Goal: Book appointment/travel/reservation

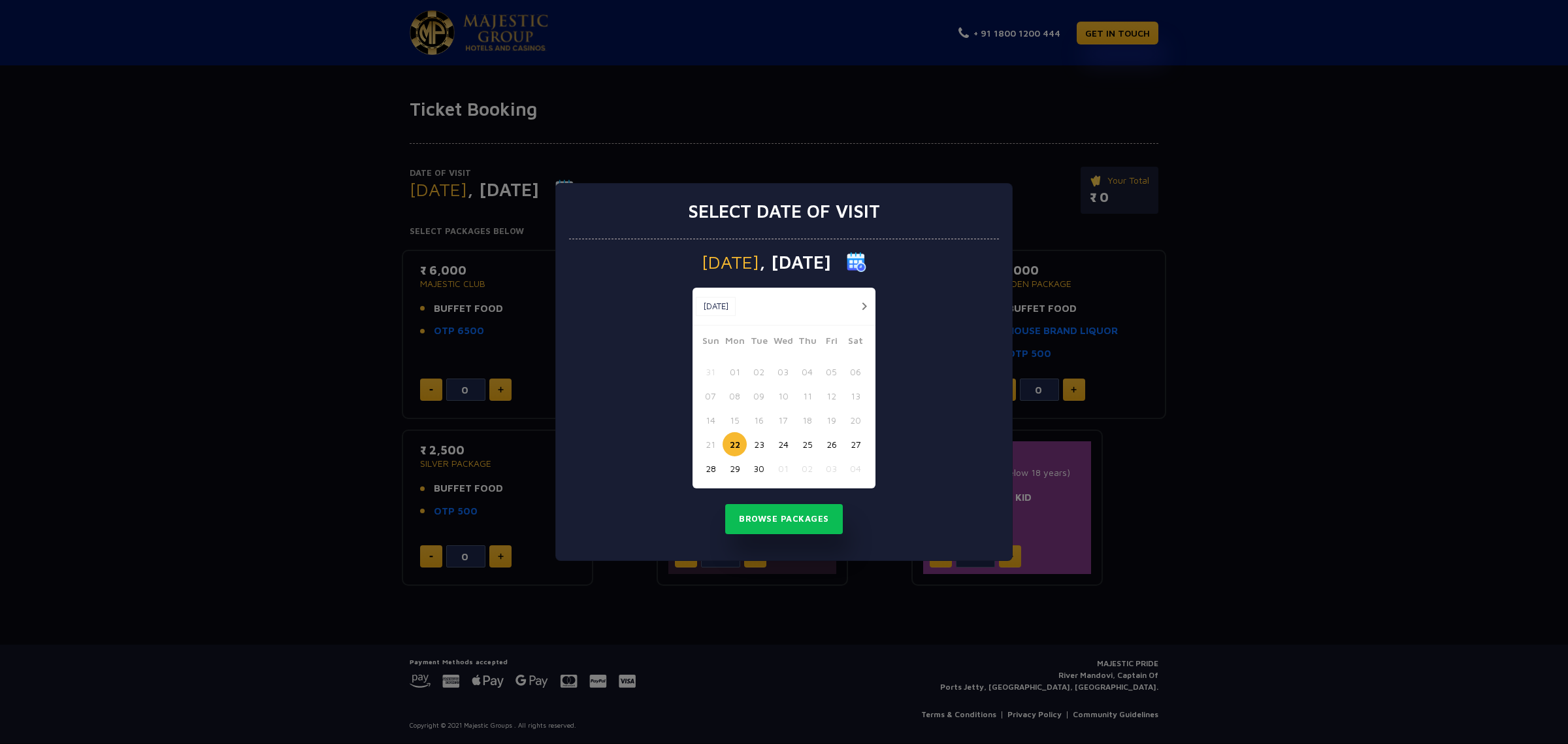
click at [866, 305] on button "button" at bounding box center [864, 306] width 16 height 16
click at [835, 374] on button "03" at bounding box center [831, 372] width 24 height 24
click at [773, 521] on button "Browse Packages" at bounding box center [784, 519] width 118 height 30
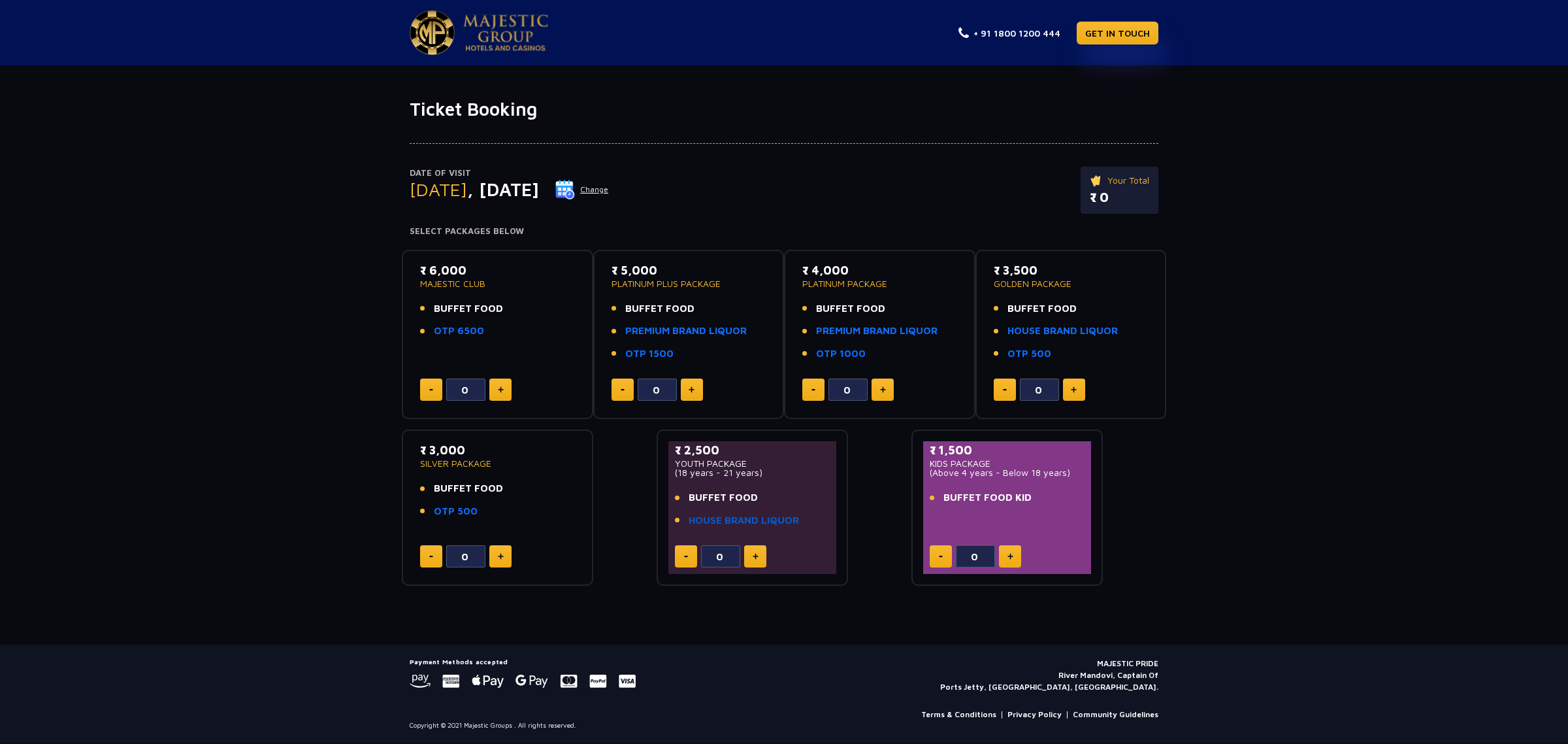
click at [725, 516] on link "HOUSE BRAND LIQUOR" at bounding box center [744, 521] width 111 height 15
type input "10"
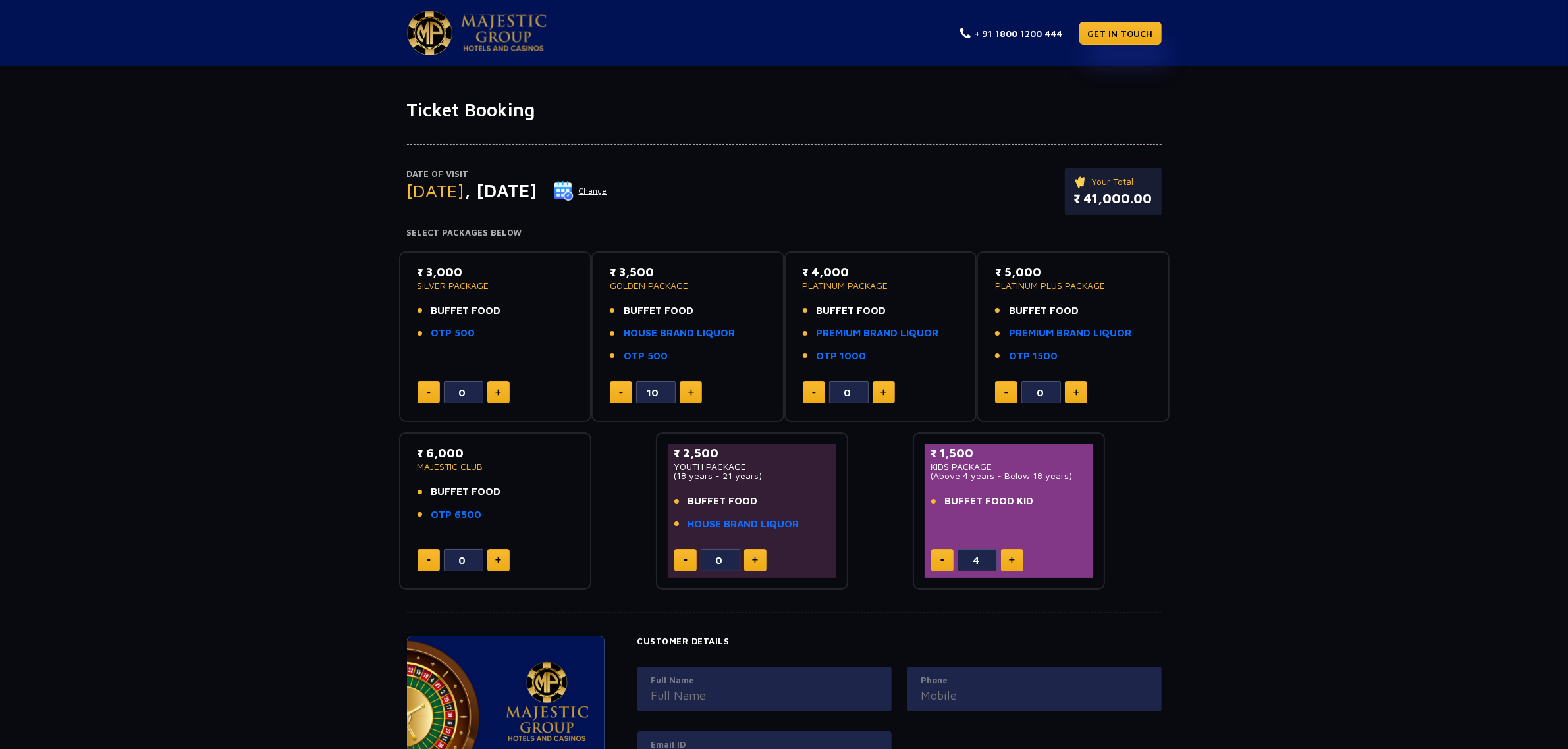
type input "3"
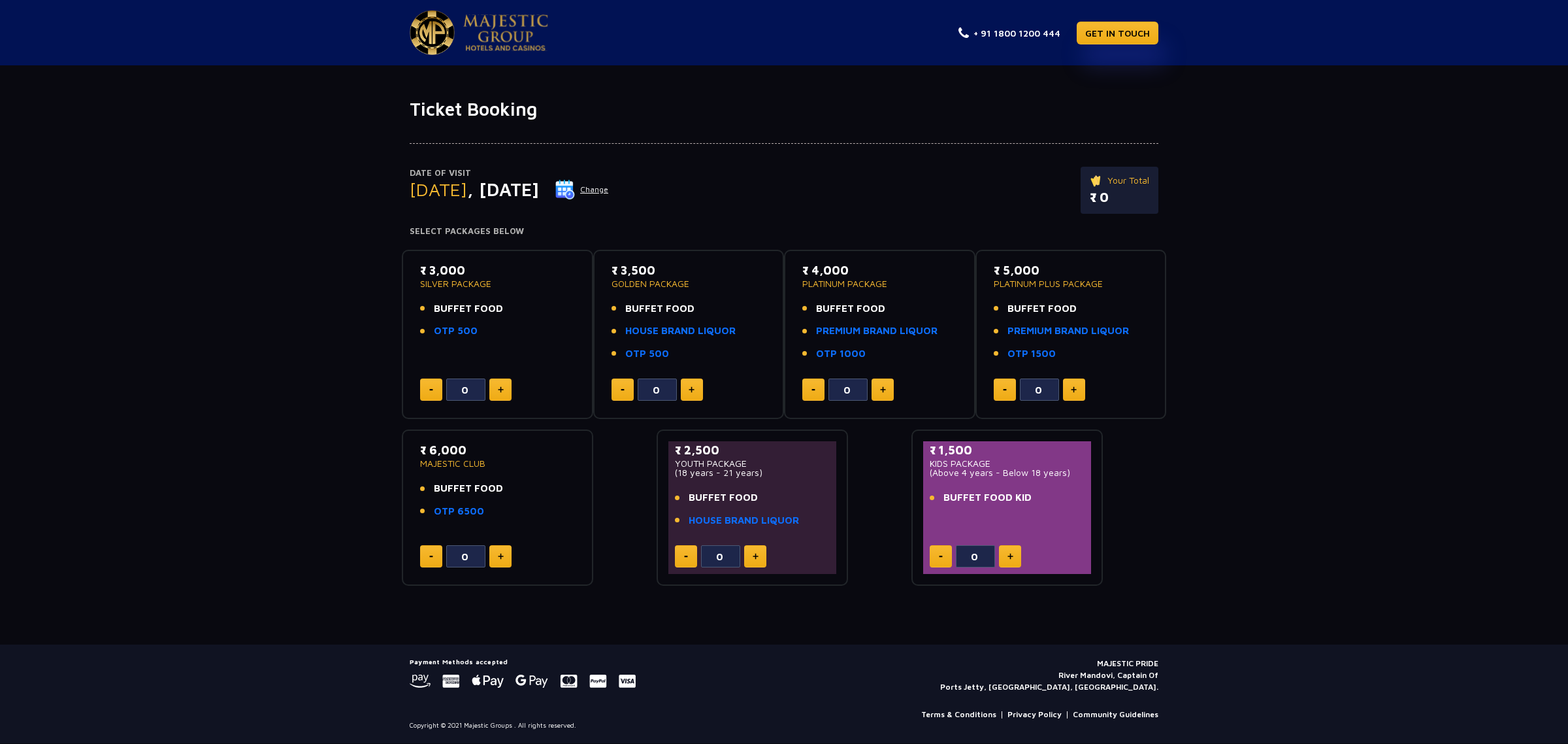
click at [704, 384] on div "0" at bounding box center [689, 389] width 155 height 22
click at [686, 391] on button at bounding box center [692, 389] width 22 height 22
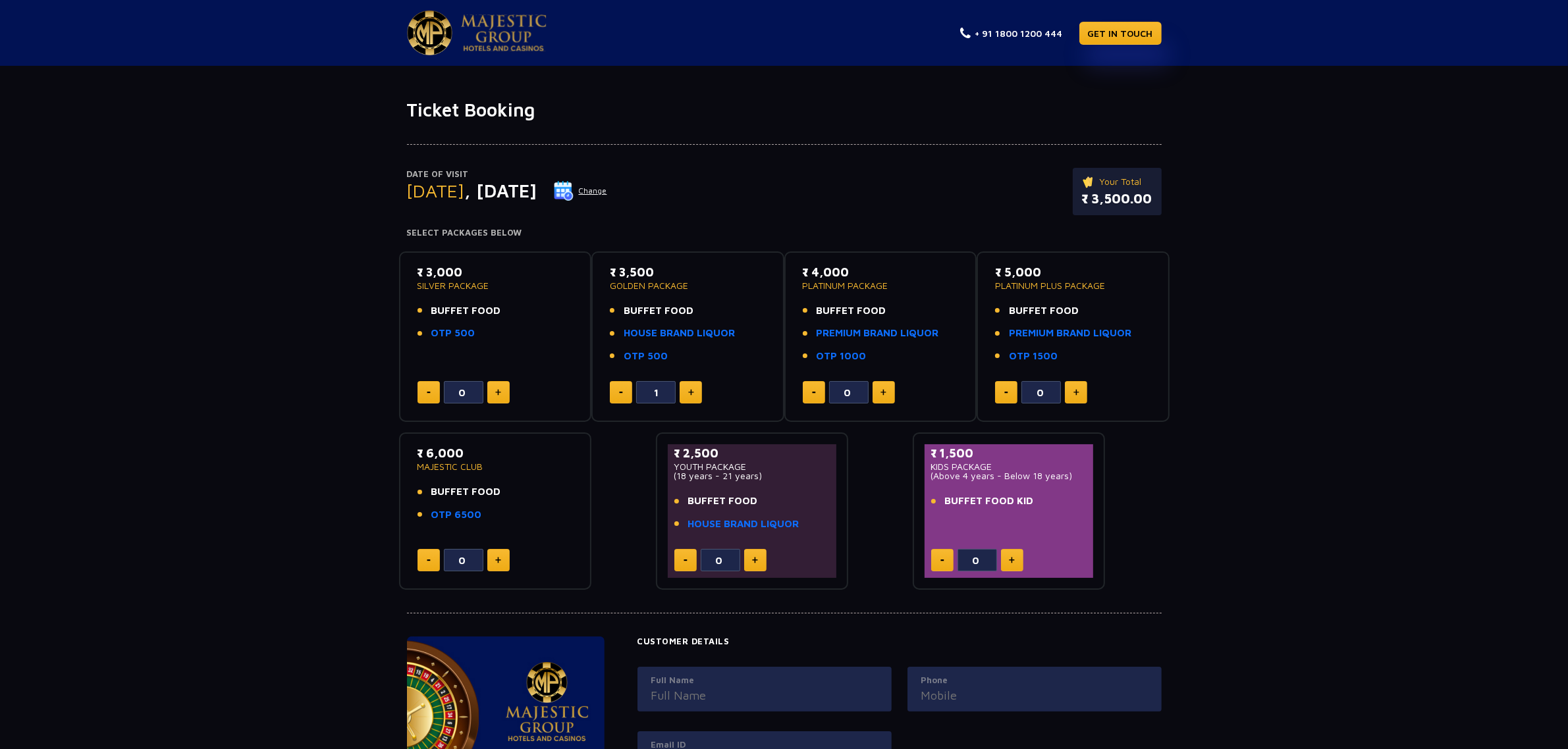
click at [691, 394] on img at bounding box center [691, 392] width 6 height 6
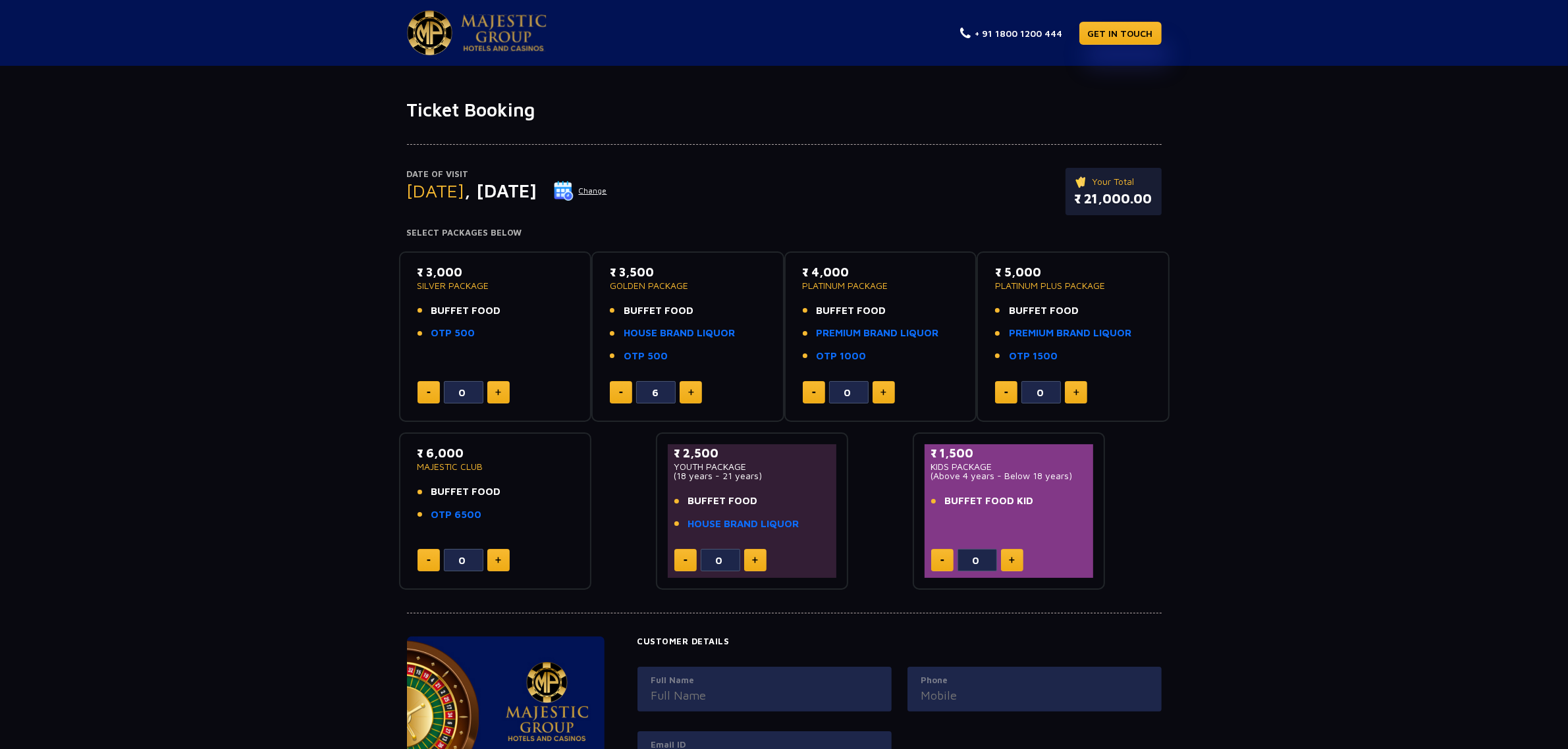
click at [691, 394] on img at bounding box center [691, 392] width 6 height 6
click at [683, 395] on button at bounding box center [690, 392] width 22 height 22
type input "10"
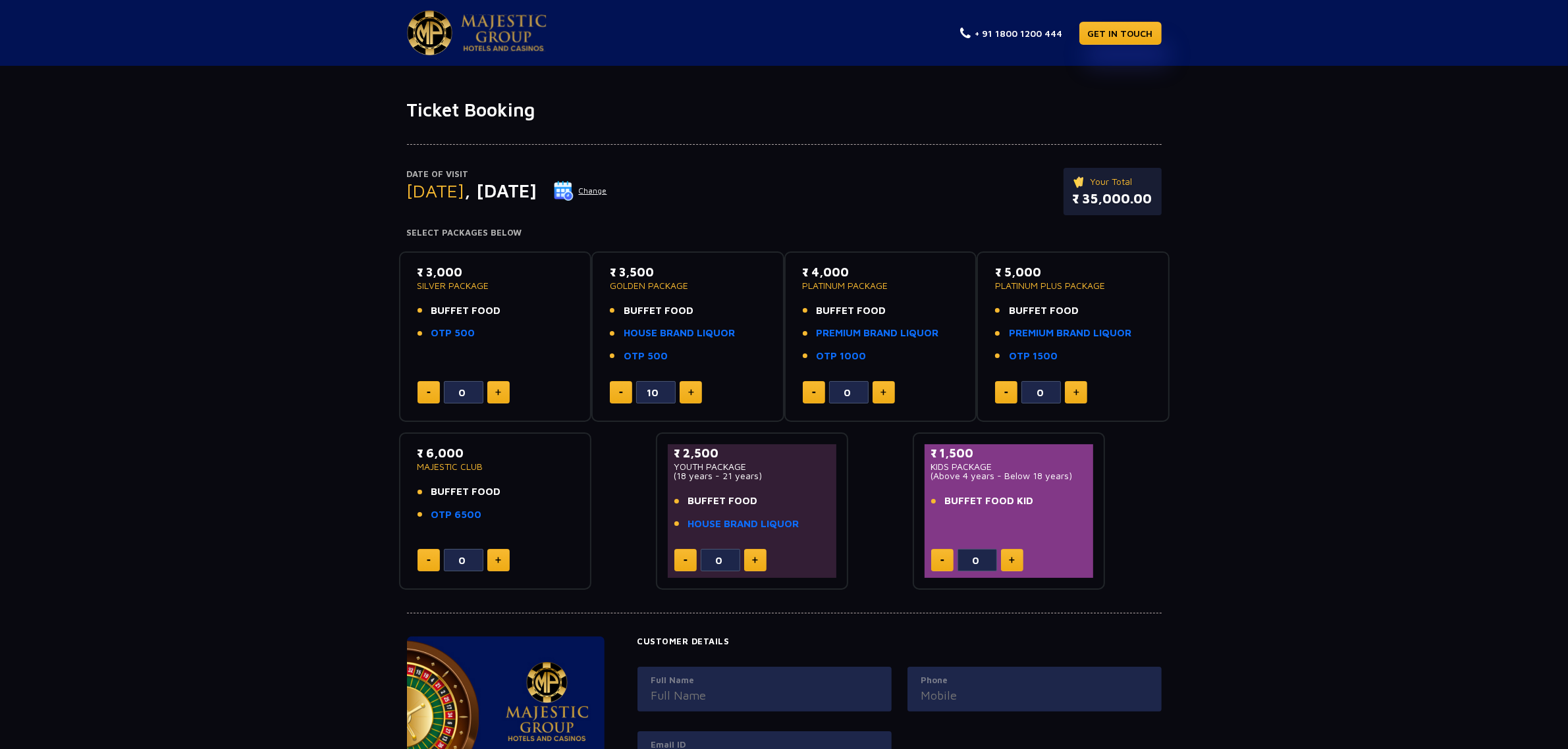
click at [1011, 561] on img at bounding box center [1012, 560] width 6 height 6
click at [949, 564] on button at bounding box center [942, 560] width 22 height 22
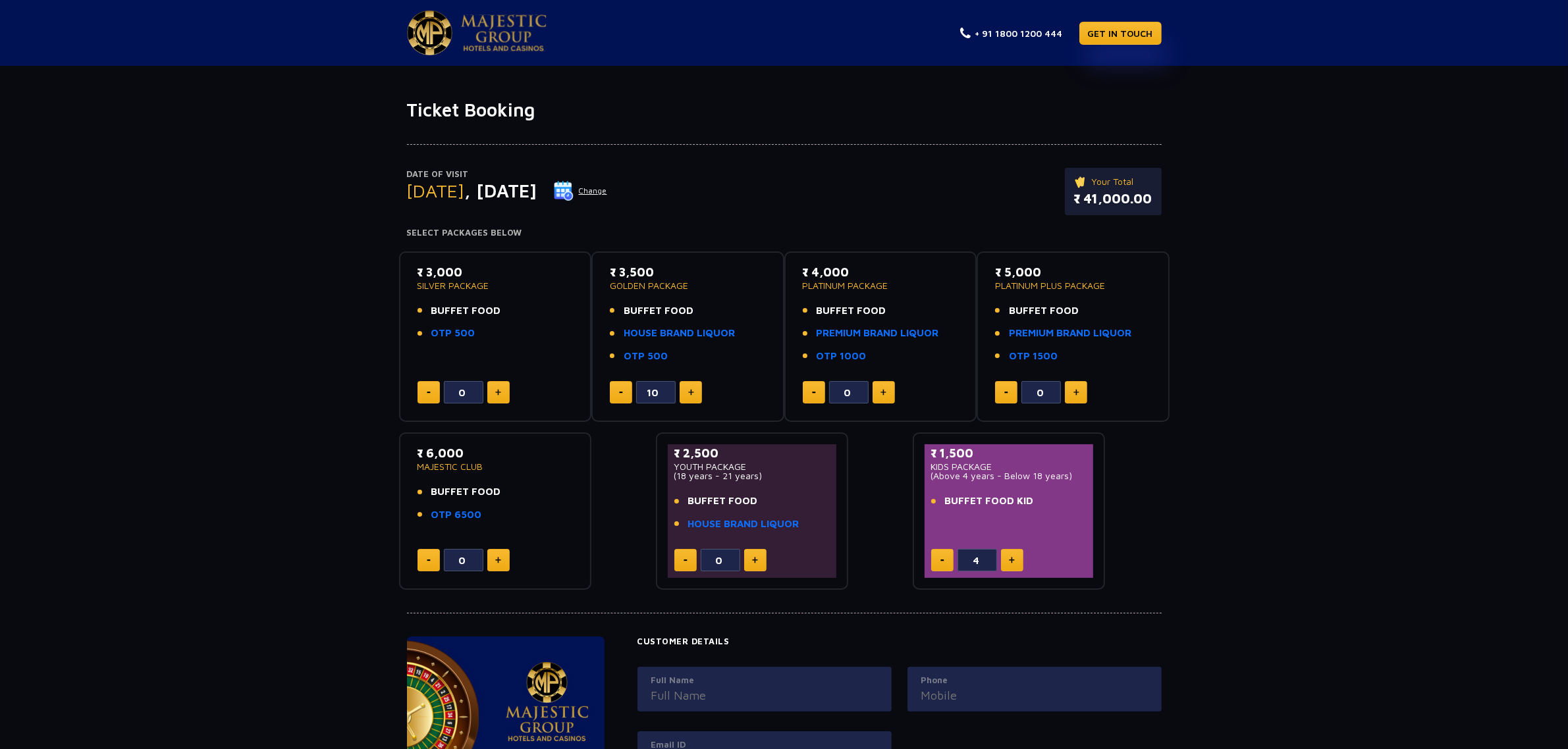
type input "3"
click at [1193, 521] on div "Date of Visit [DATE] Change Your Total ₹ 39,500.00 Select Packages Below ₹ 3,00…" at bounding box center [784, 355] width 1568 height 469
